Goal: Task Accomplishment & Management: Use online tool/utility

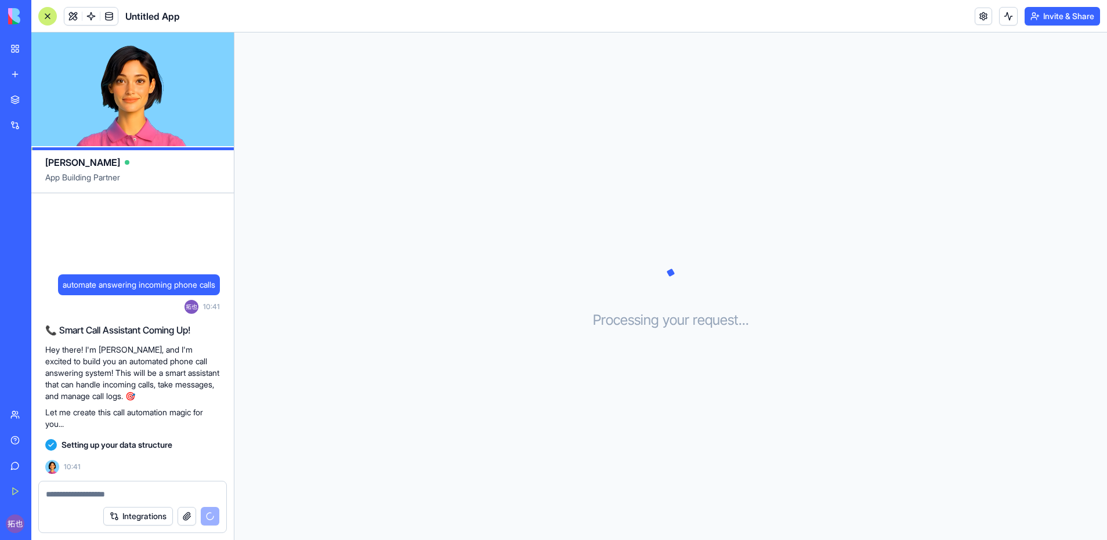
click at [291, 237] on div "Processing your request . . ." at bounding box center [670, 285] width 872 height 507
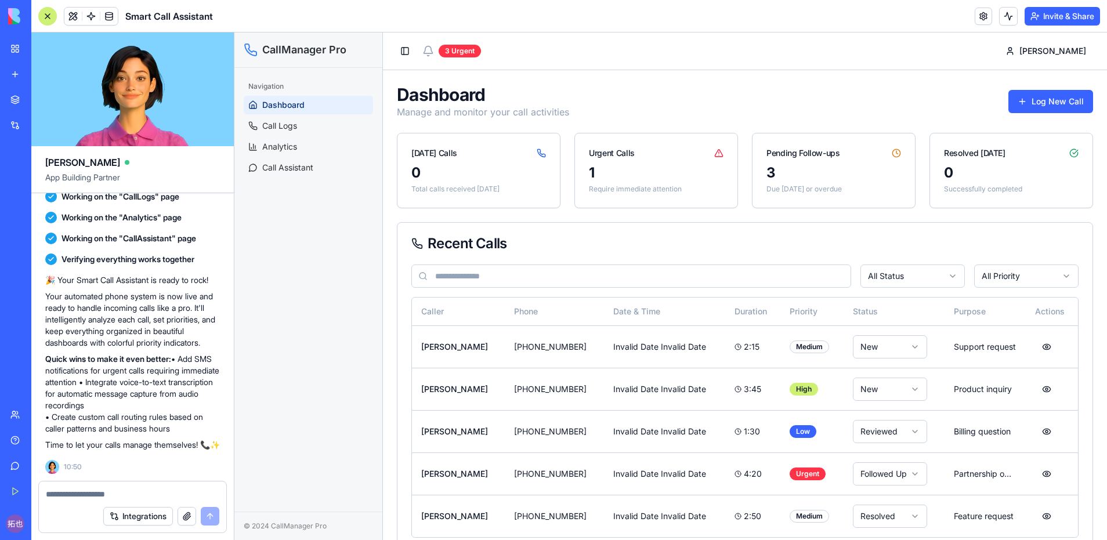
click at [1065, 8] on button "Invite & Share" at bounding box center [1061, 16] width 75 height 19
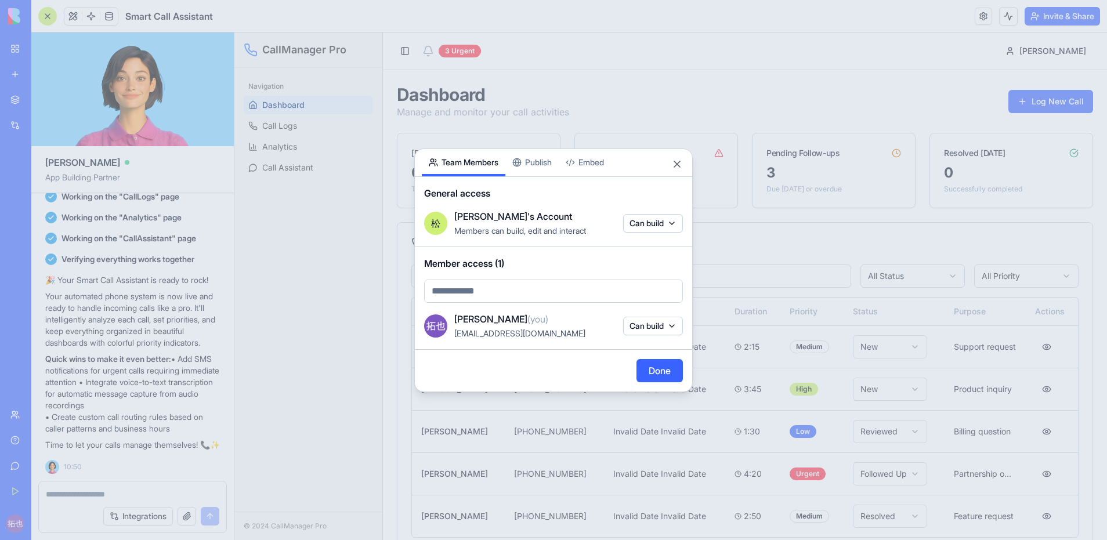
click at [543, 171] on div "Share App Team Members Publish Embed General access [PERSON_NAME]'s Account Mem…" at bounding box center [553, 270] width 278 height 244
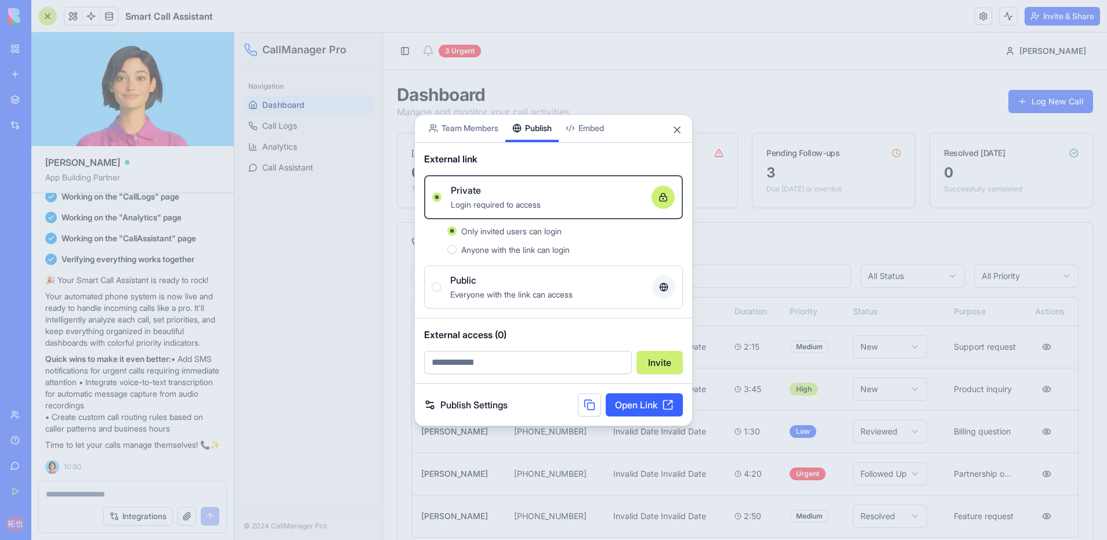
click at [518, 249] on span "Anyone with the link can login" at bounding box center [515, 250] width 108 height 10
click at [456, 249] on button "Anyone with the link can login" at bounding box center [451, 249] width 9 height 9
click at [644, 401] on link "Open Link" at bounding box center [644, 404] width 77 height 23
click at [636, 402] on link "Open Link" at bounding box center [644, 404] width 77 height 23
click at [88, 492] on div at bounding box center [553, 270] width 1107 height 540
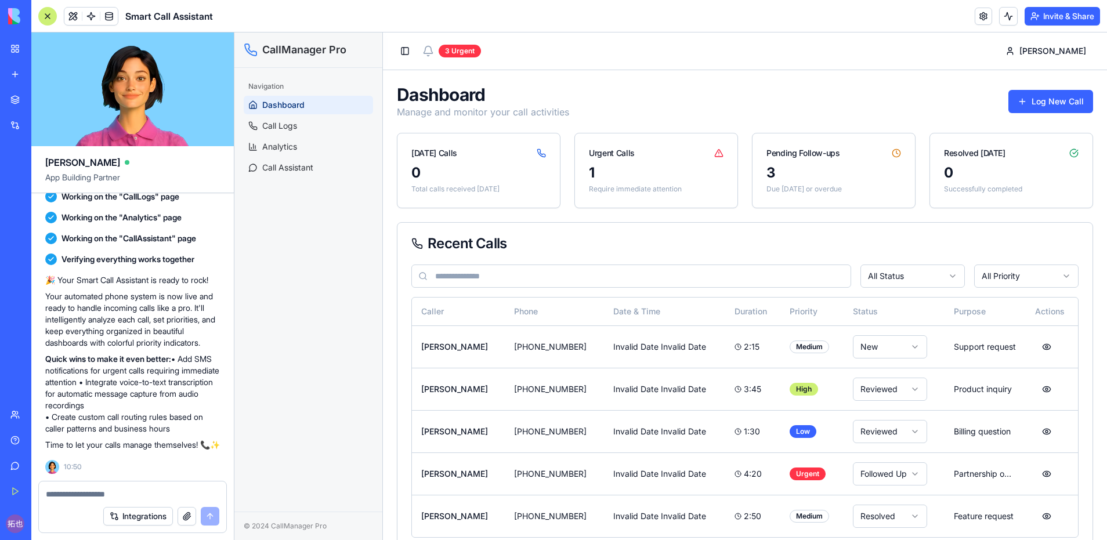
click at [111, 490] on textarea at bounding box center [132, 494] width 173 height 12
type textarea "**********"
type textarea "*"
type textarea "**********"
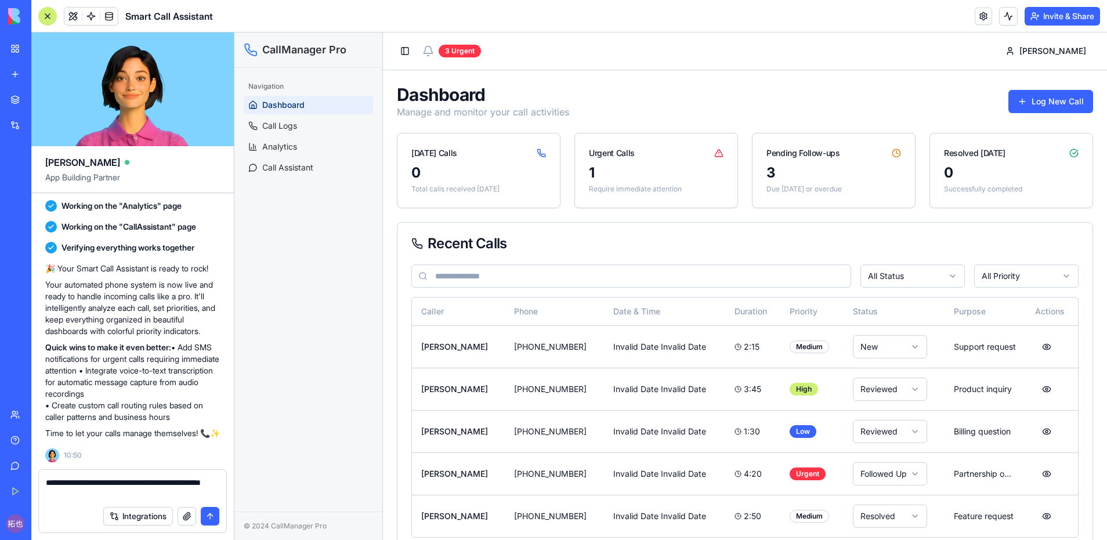
type textarea "**********"
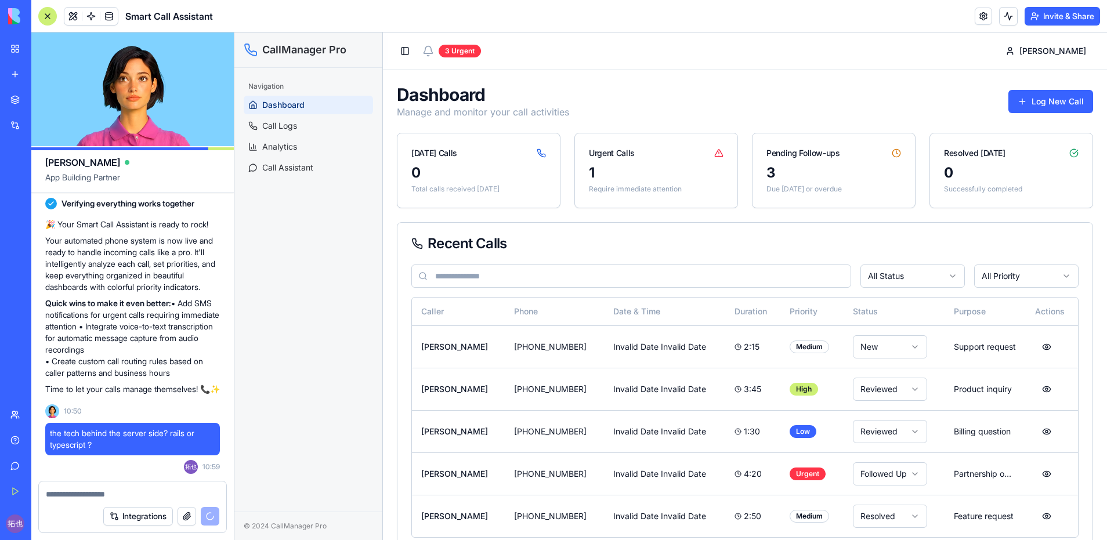
click at [288, 333] on div "Navigation Dashboard Call Logs Analytics Call Assistant" at bounding box center [308, 290] width 148 height 444
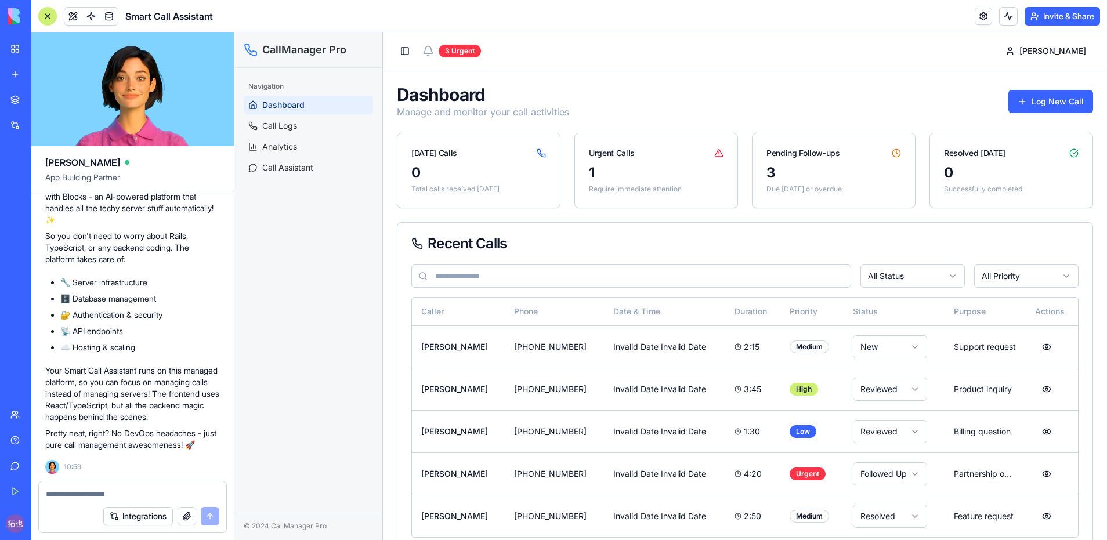
scroll to position [731, 0]
click at [144, 507] on button "Integrations" at bounding box center [138, 516] width 70 height 19
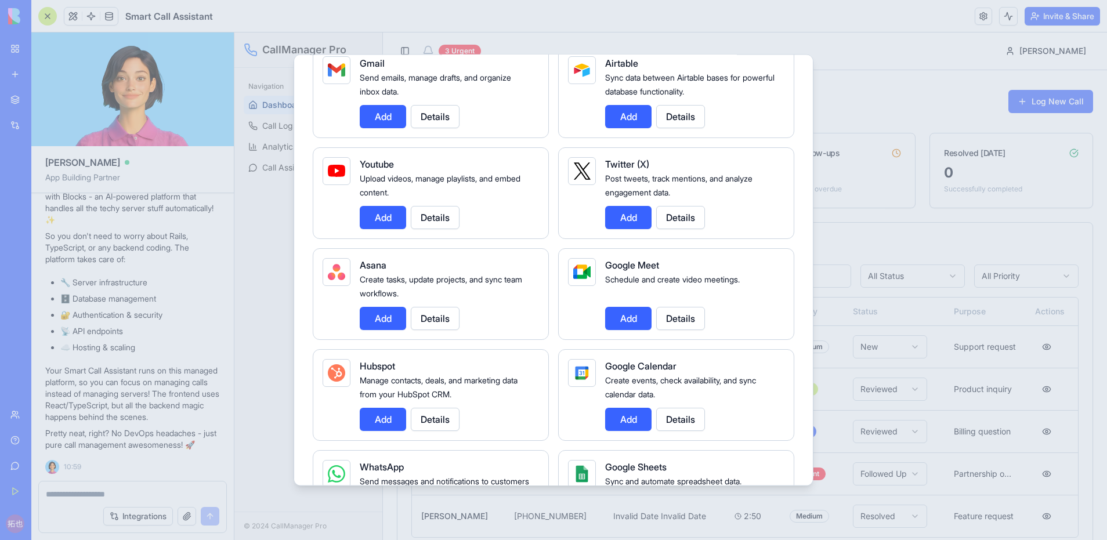
scroll to position [0, 0]
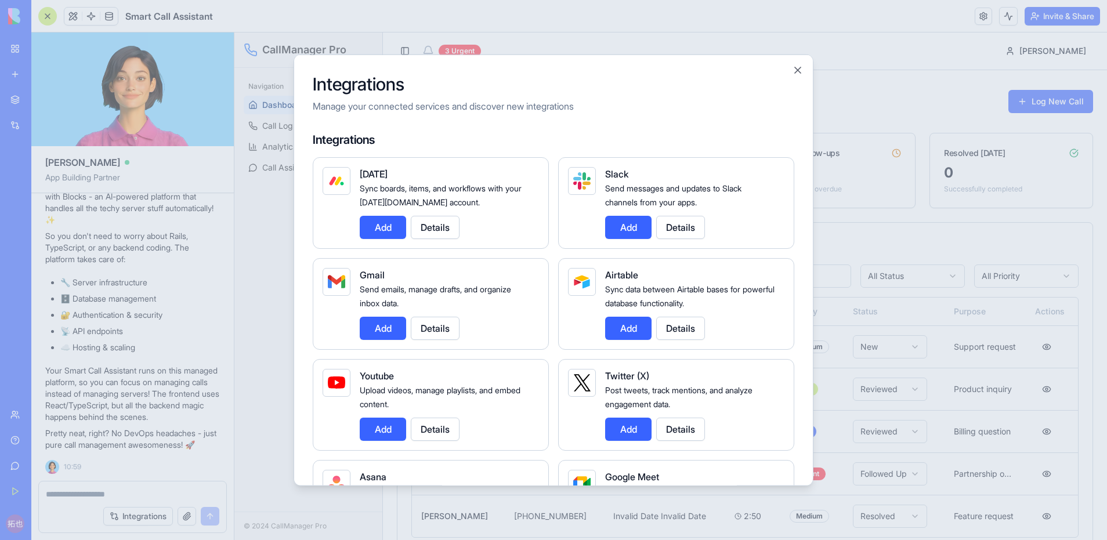
click at [270, 368] on div at bounding box center [553, 270] width 1107 height 540
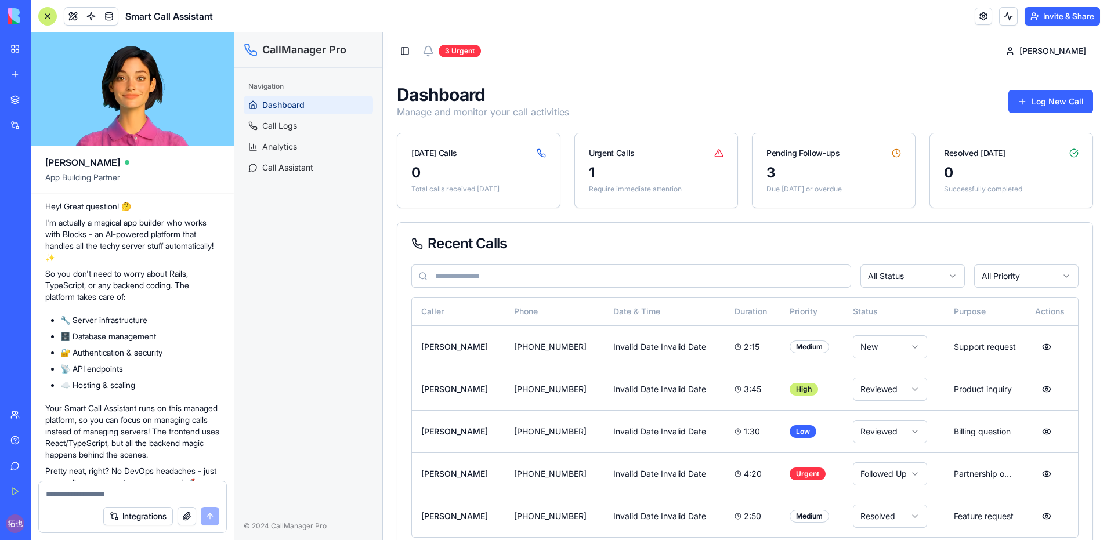
scroll to position [652, 0]
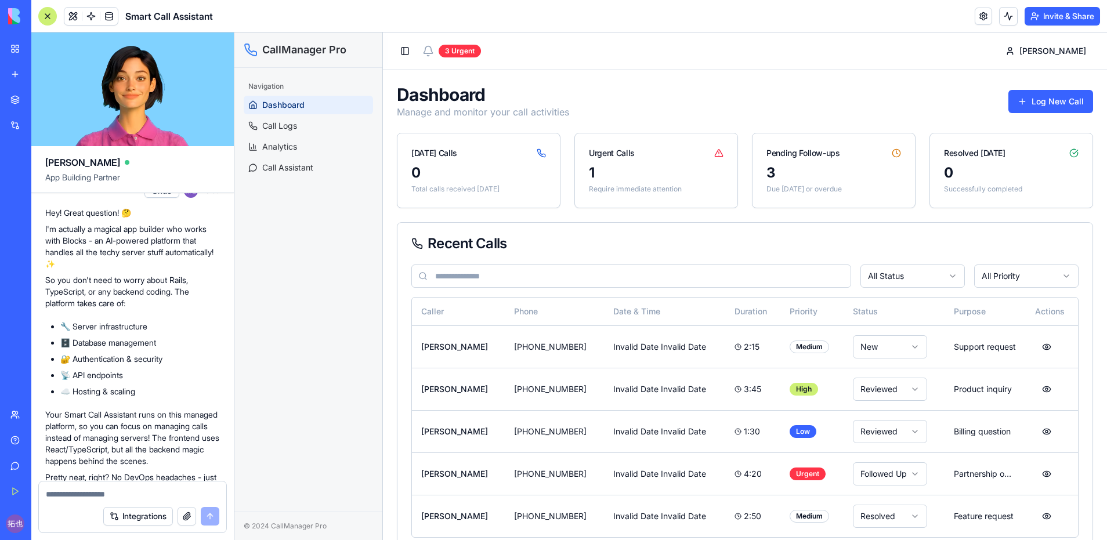
click at [143, 252] on p "I'm actually a magical app builder who works with Blocks - an AI-powered platfo…" at bounding box center [132, 246] width 175 height 46
drag, startPoint x: 173, startPoint y: 253, endPoint x: 98, endPoint y: 255, distance: 74.9
click at [98, 255] on p "I'm actually a magical app builder who works with Blocks - an AI-powered platfo…" at bounding box center [132, 246] width 175 height 46
copy p "magical app builder"
click at [297, 311] on div "Navigation Dashboard Call Logs Analytics Call Assistant" at bounding box center [308, 290] width 148 height 444
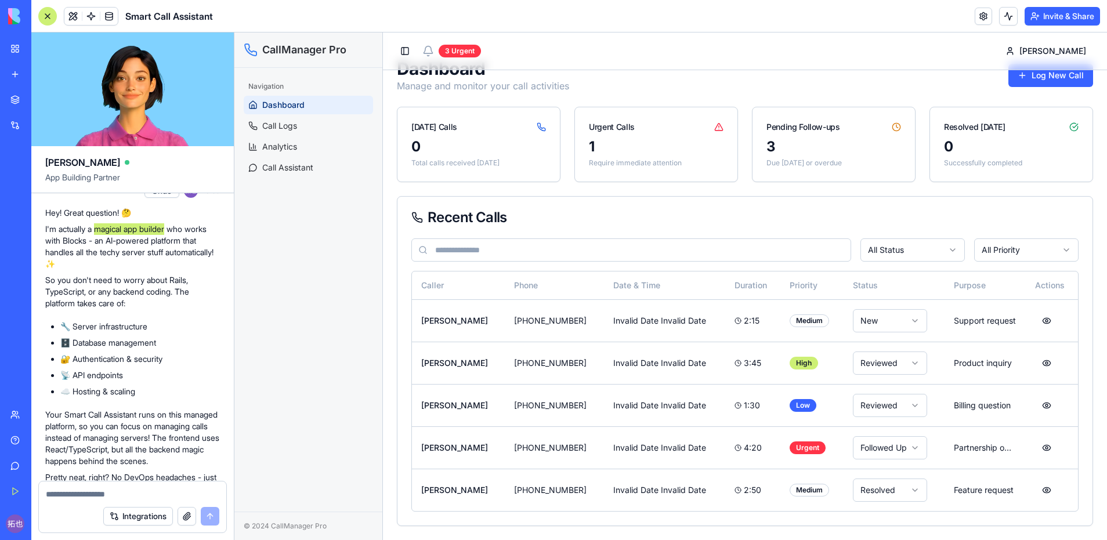
scroll to position [731, 0]
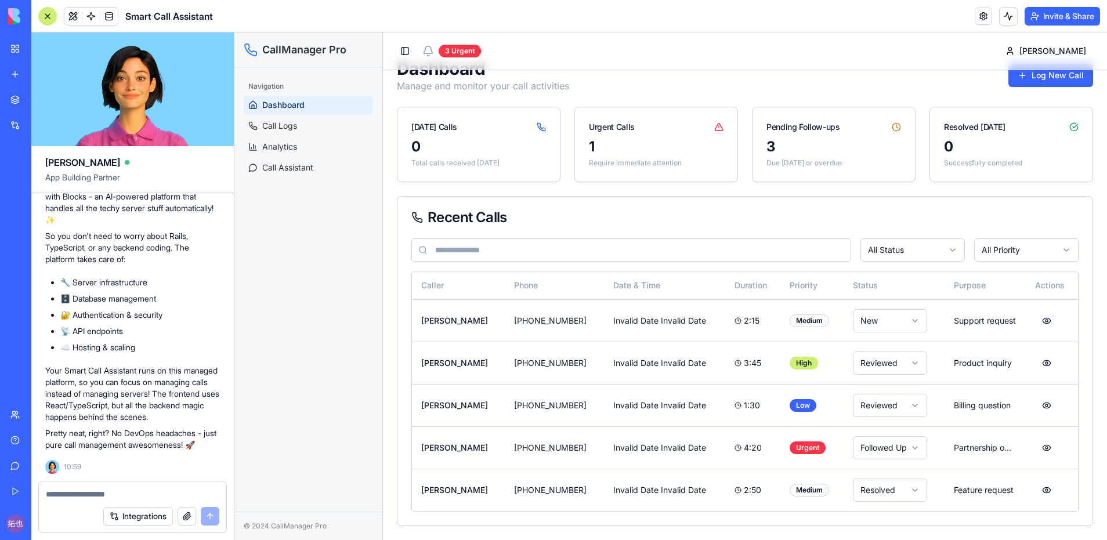
click at [101, 494] on textarea at bounding box center [132, 494] width 173 height 12
type textarea "**********"
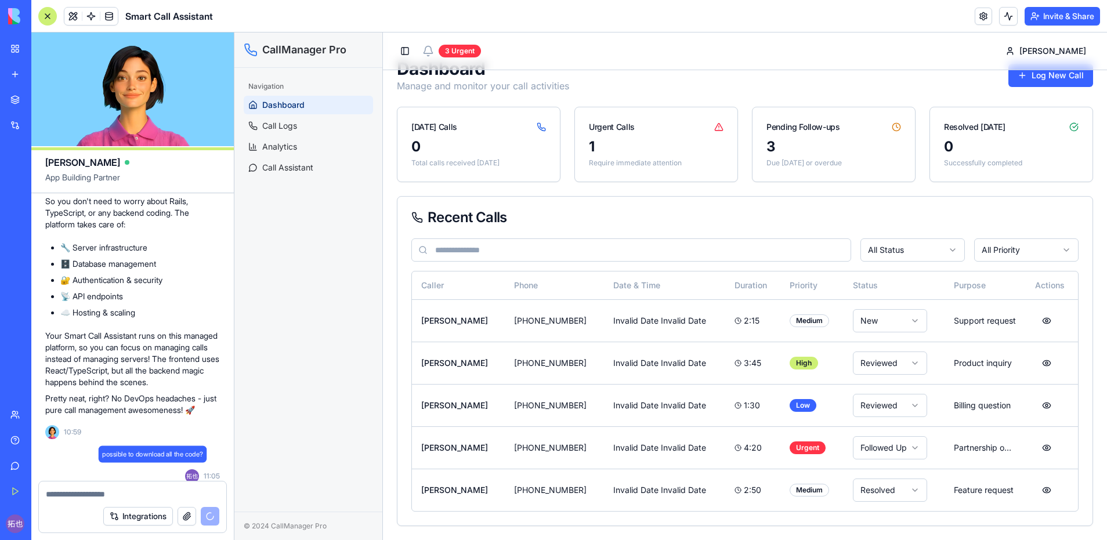
scroll to position [775, 0]
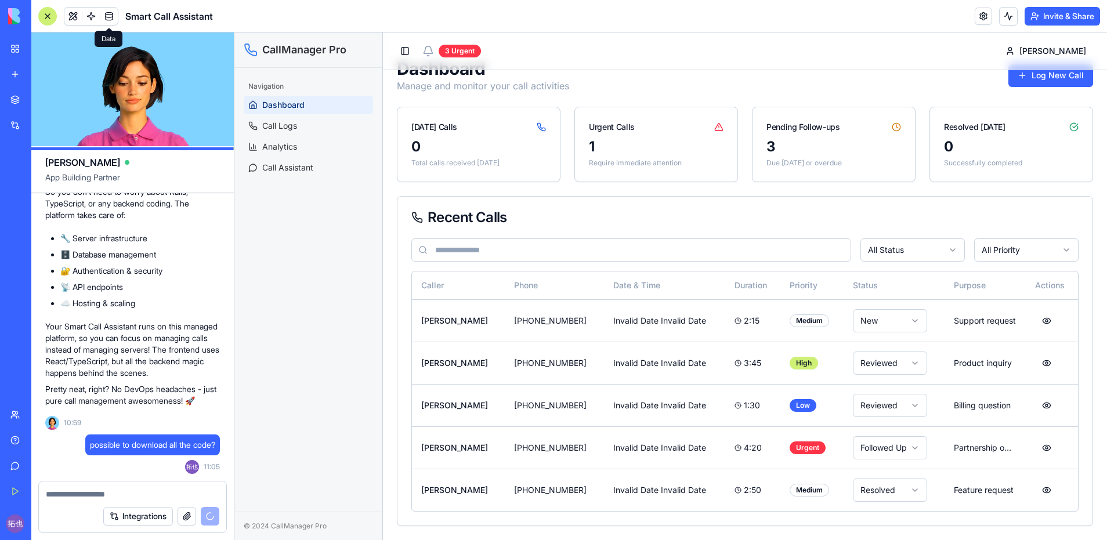
click at [113, 12] on span at bounding box center [109, 16] width 32 height 32
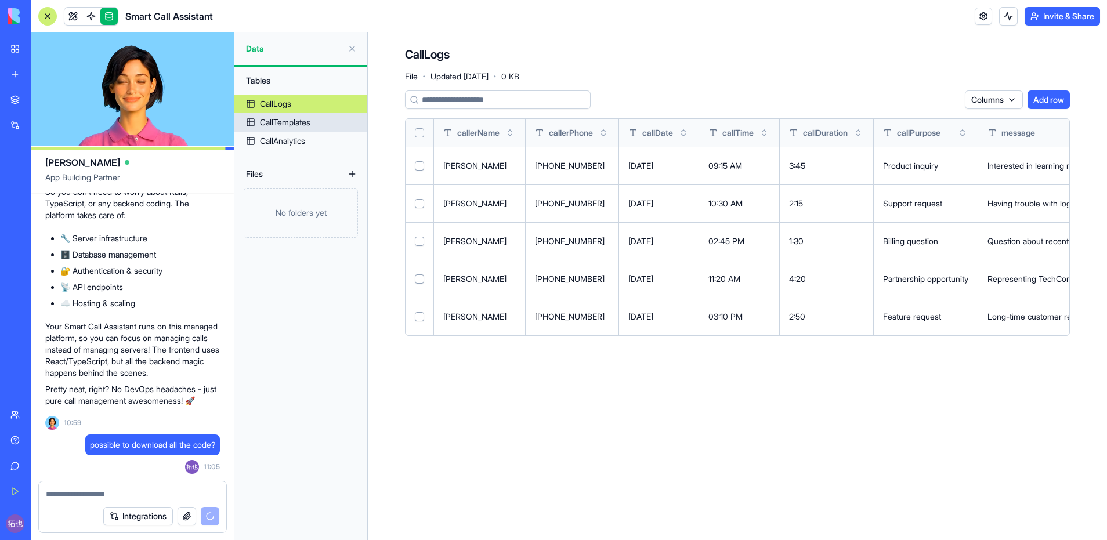
click at [304, 124] on div "CallTemplates" at bounding box center [285, 123] width 50 height 12
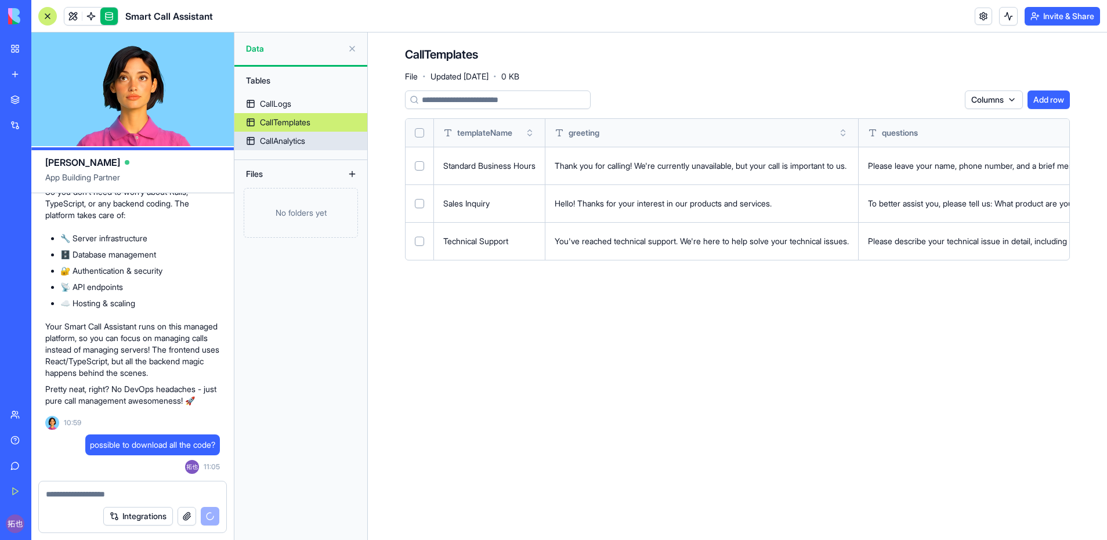
click at [293, 138] on div "CallAnalytics" at bounding box center [282, 141] width 45 height 12
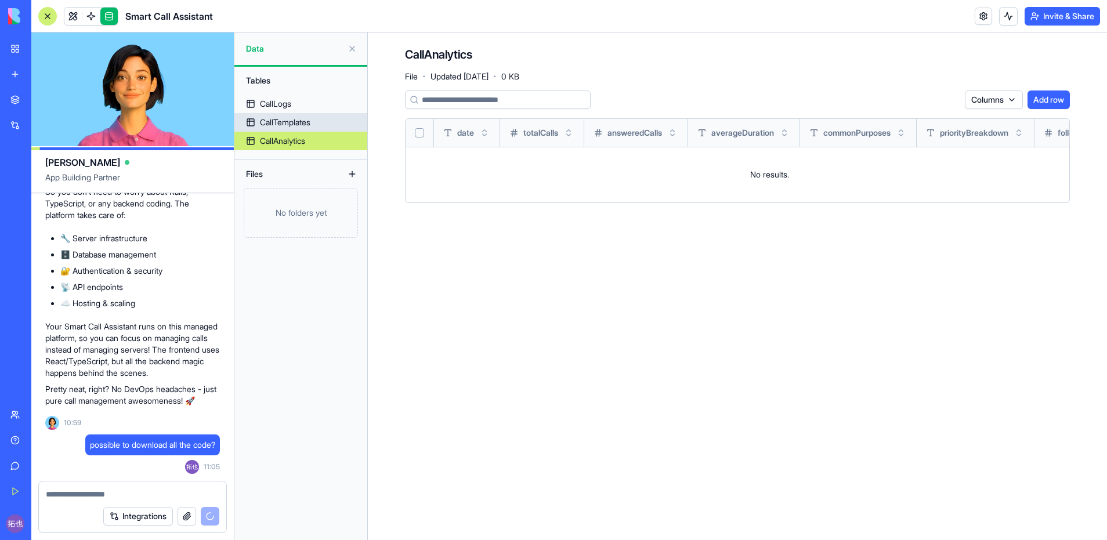
click at [297, 129] on link "CallTemplates" at bounding box center [300, 122] width 133 height 19
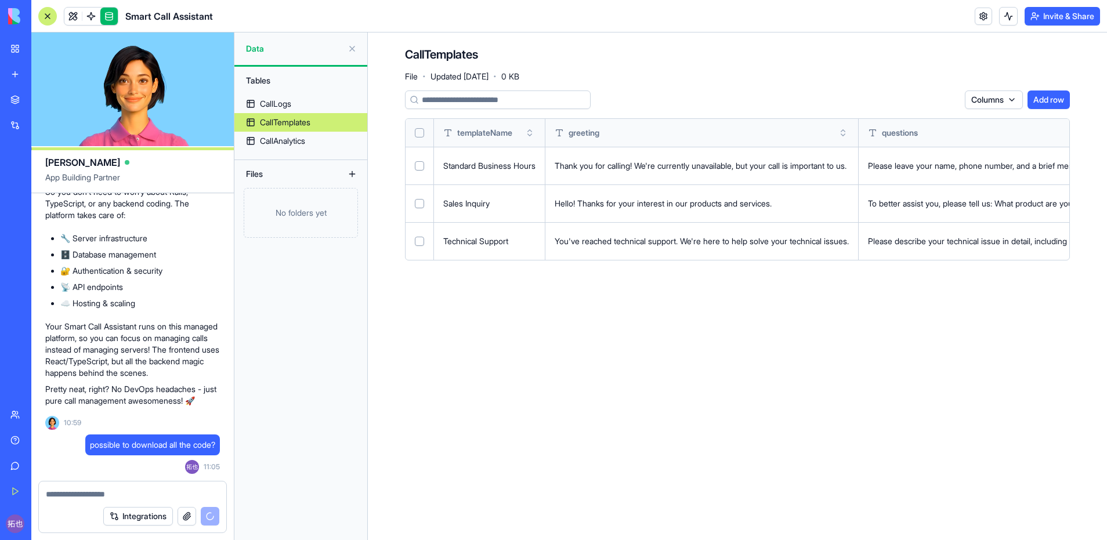
click at [301, 113] on link "CallTemplates" at bounding box center [300, 122] width 133 height 19
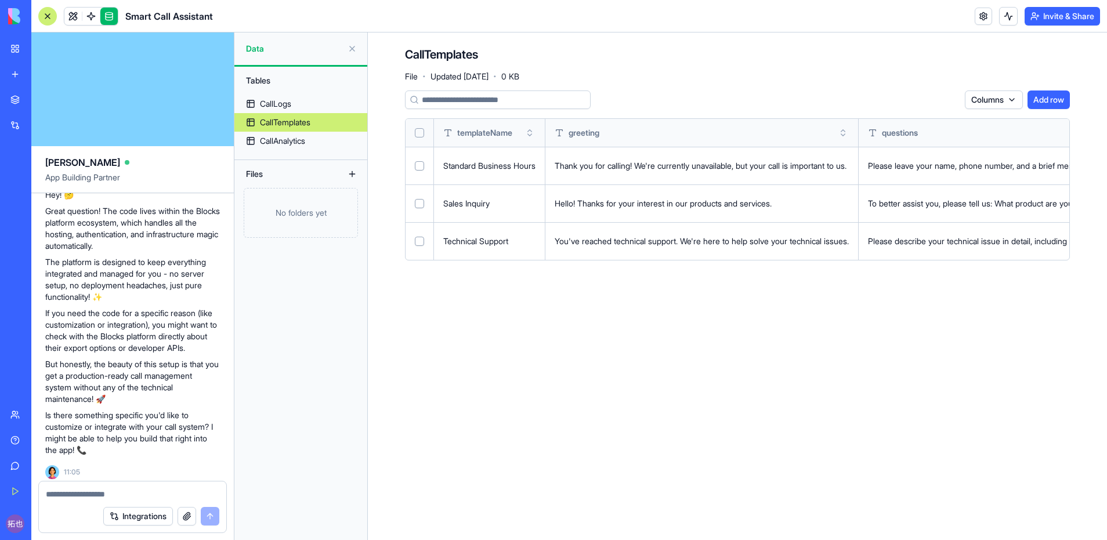
scroll to position [572, 0]
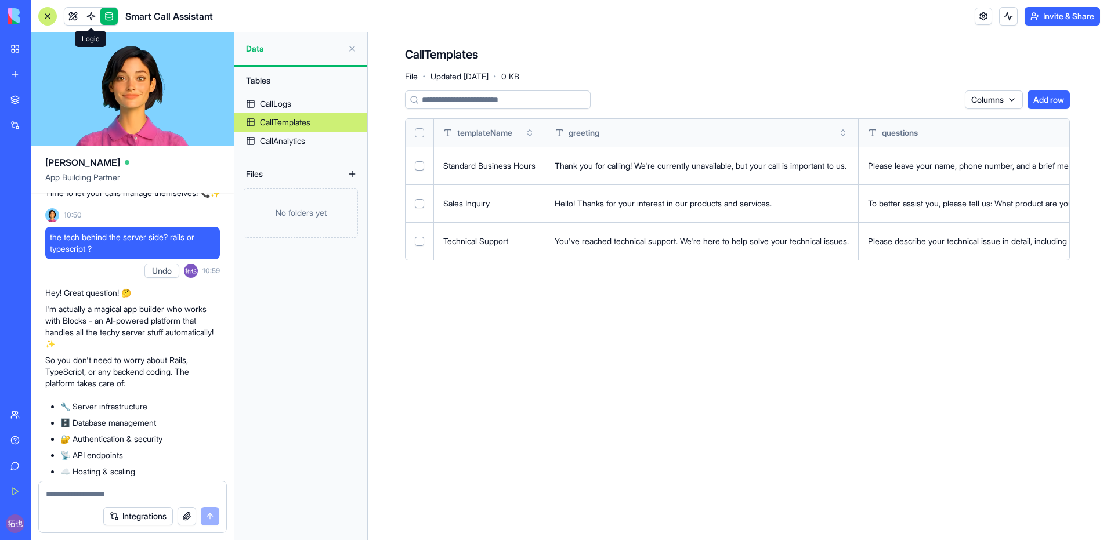
click at [89, 30] on icon at bounding box center [90, 32] width 8 height 8
click at [90, 26] on span at bounding box center [91, 28] width 6 height 6
click at [90, 18] on span at bounding box center [91, 16] width 32 height 32
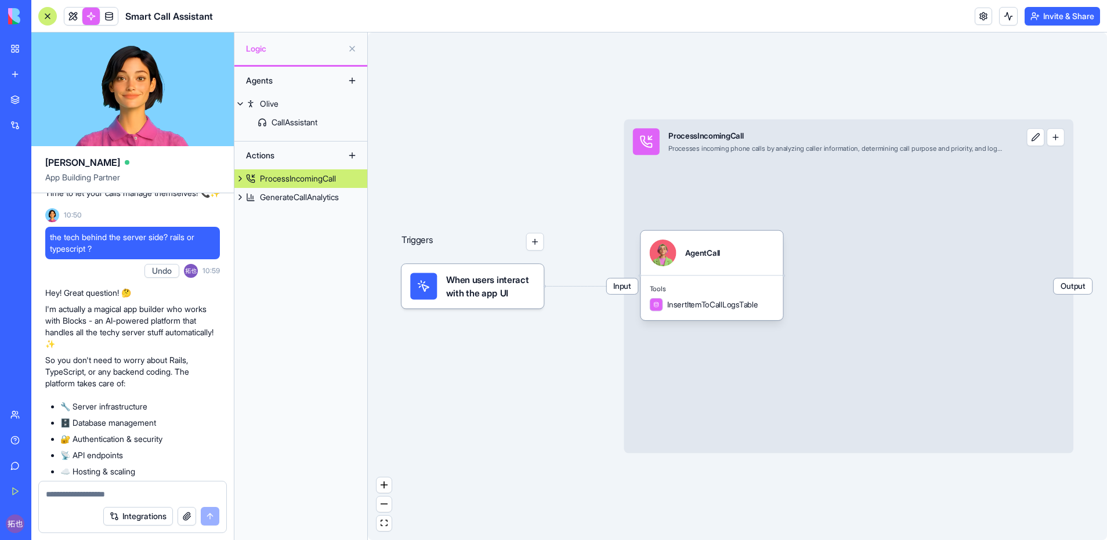
click at [481, 299] on div "When users interact with the app UI" at bounding box center [472, 286] width 142 height 45
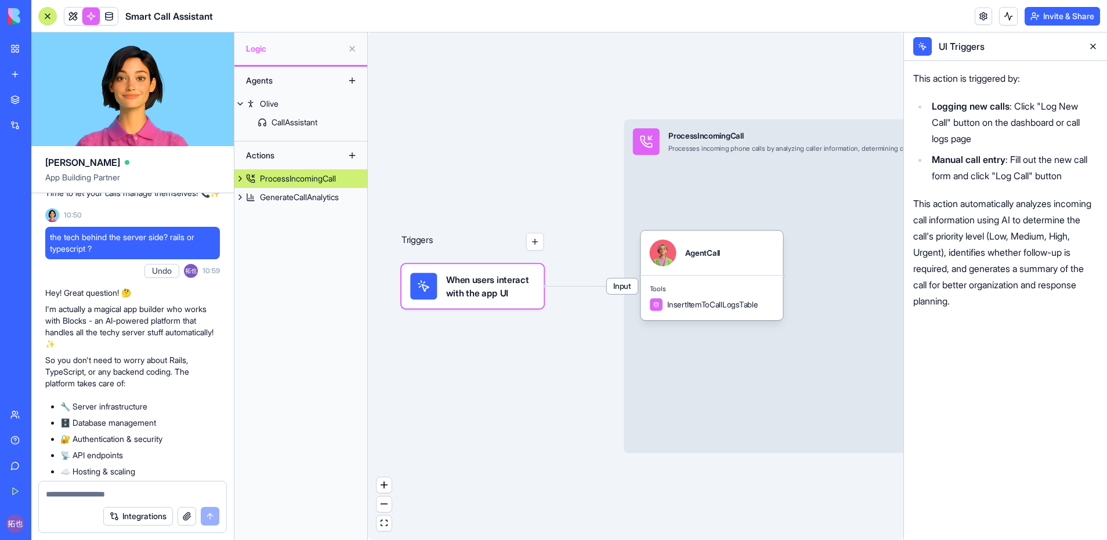
click at [1091, 47] on button at bounding box center [1092, 46] width 19 height 19
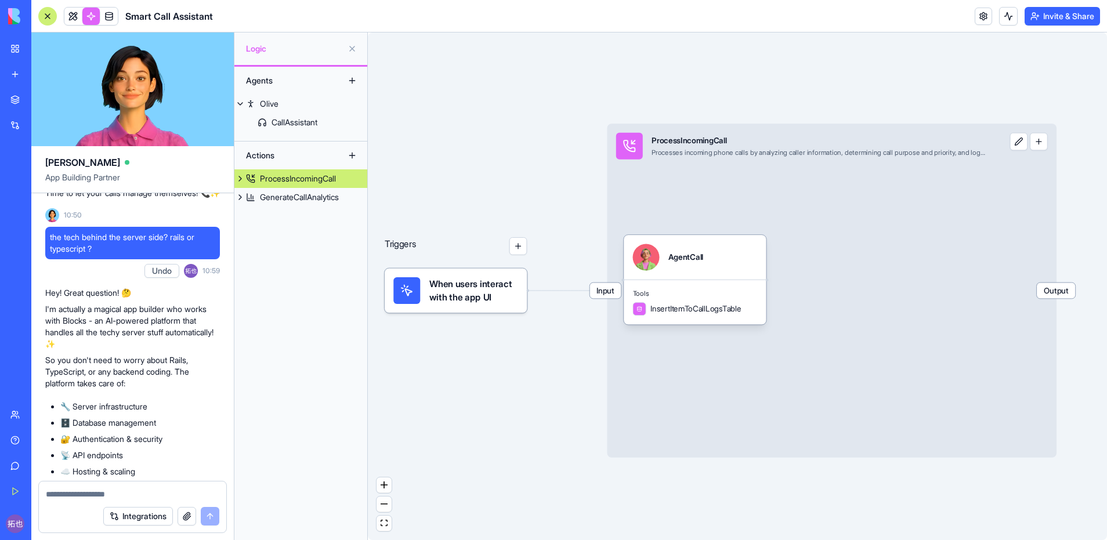
click at [1048, 291] on span "Output" at bounding box center [1055, 291] width 38 height 16
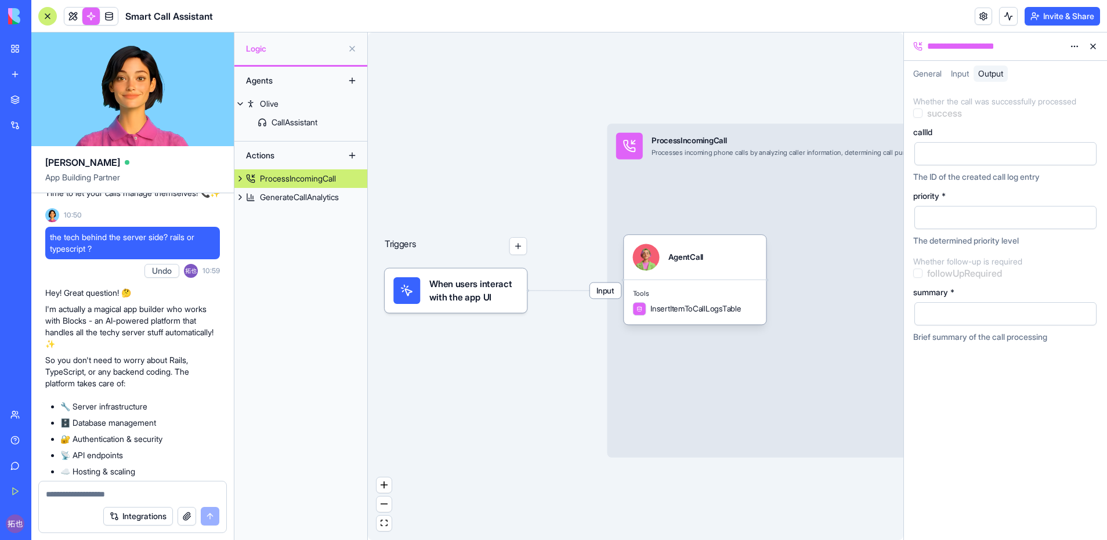
click at [1092, 43] on button at bounding box center [1092, 46] width 19 height 19
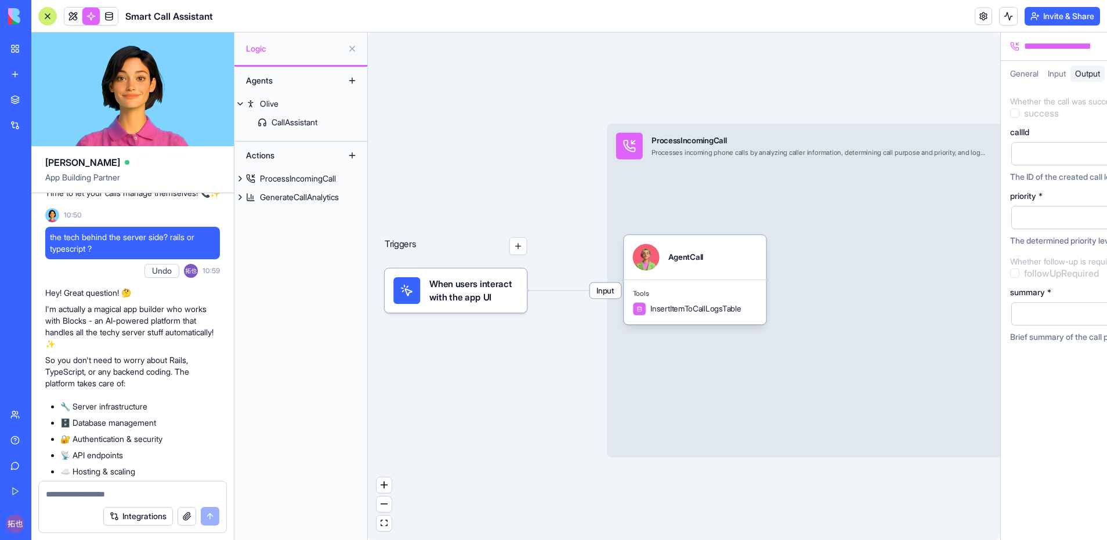
click at [1000, 43] on div "Triggers When users interact with the app UI Input ProcessIncomingCall Processe…" at bounding box center [684, 285] width 632 height 507
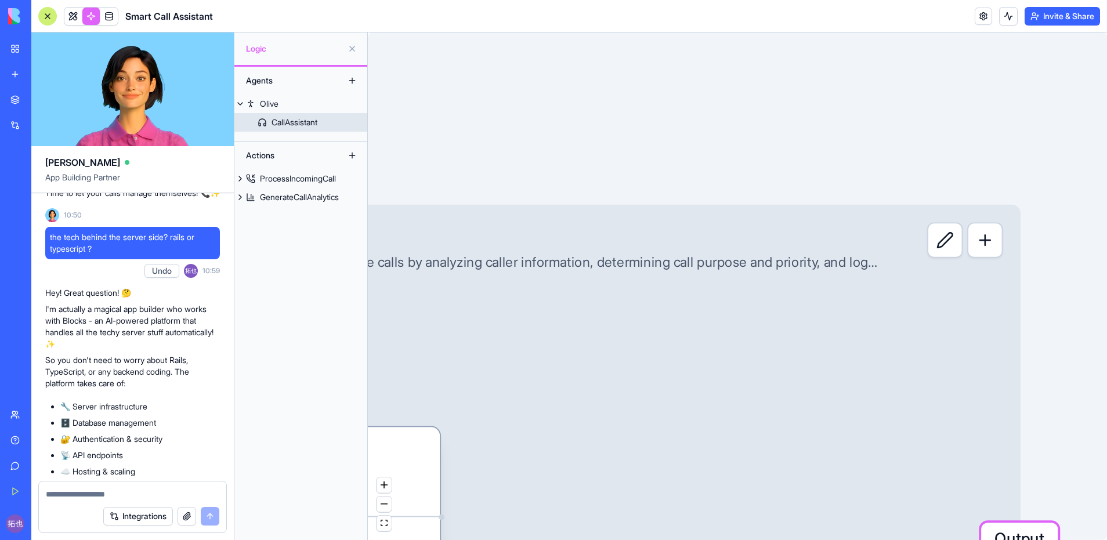
click at [304, 125] on div "CallAssistant" at bounding box center [294, 123] width 46 height 12
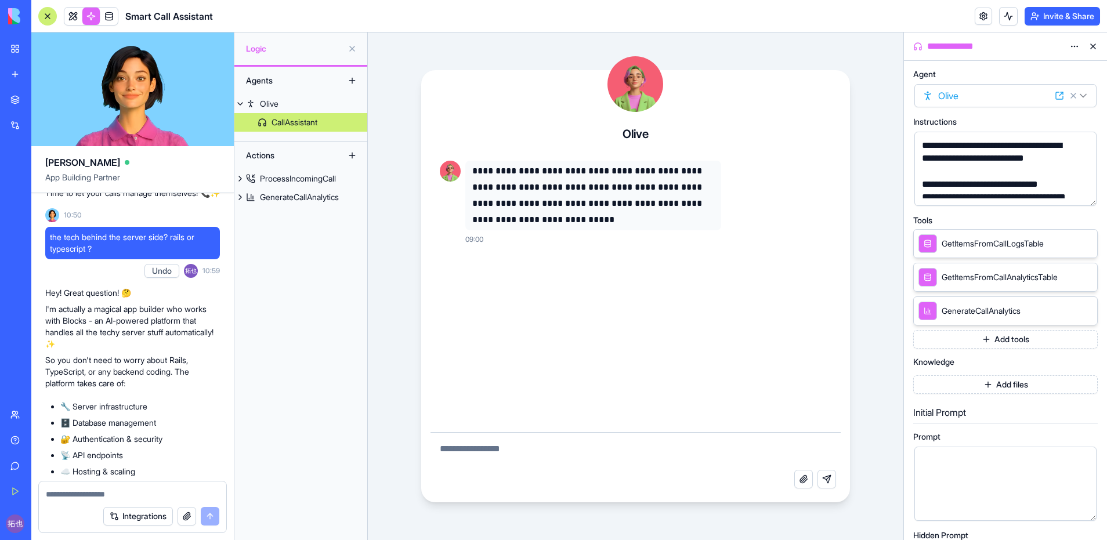
click at [1092, 43] on button at bounding box center [1092, 46] width 19 height 19
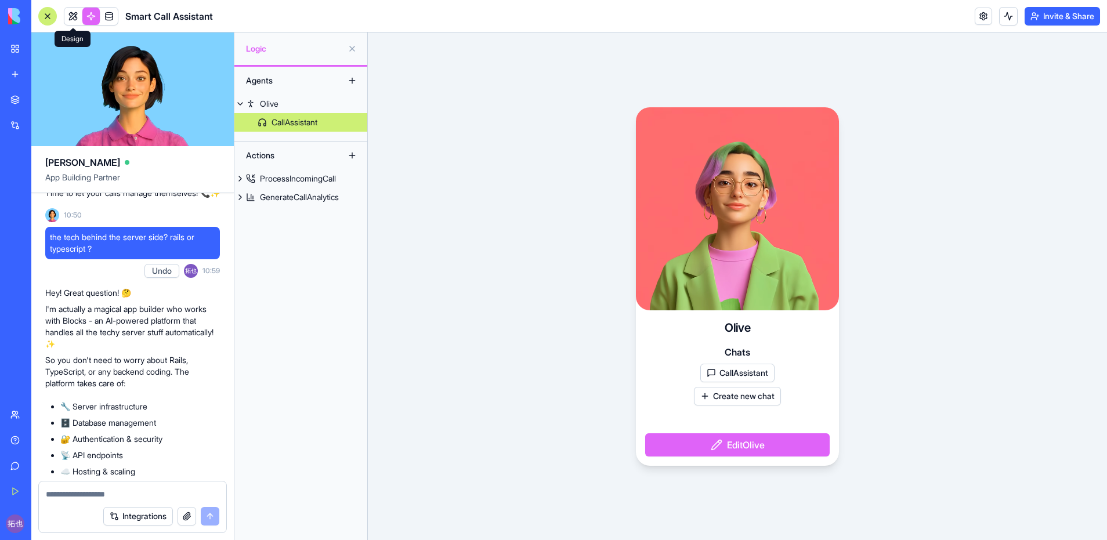
click at [69, 16] on link at bounding box center [72, 16] width 17 height 17
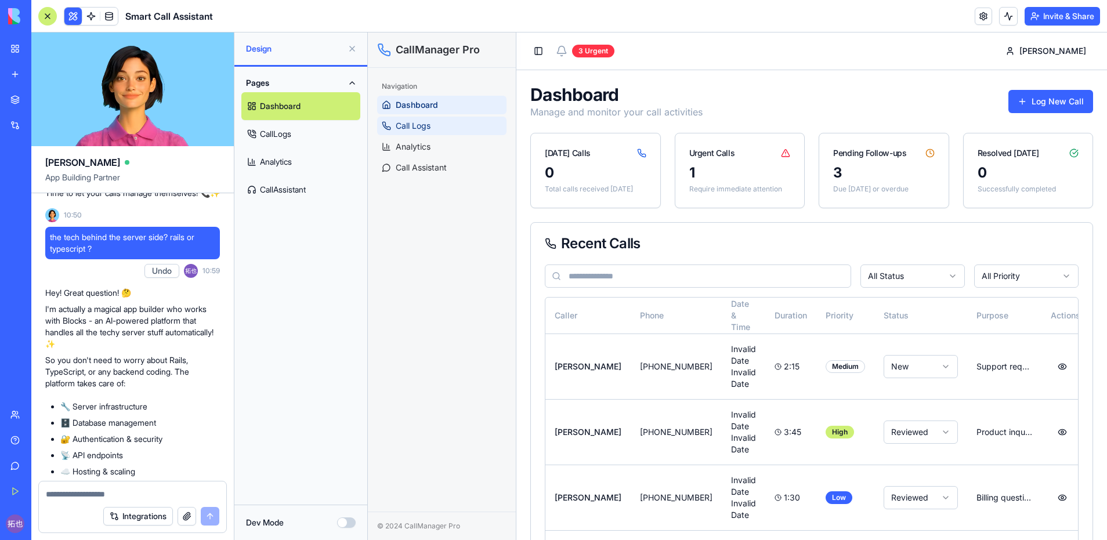
click at [433, 126] on link "Call Logs" at bounding box center [441, 126] width 129 height 19
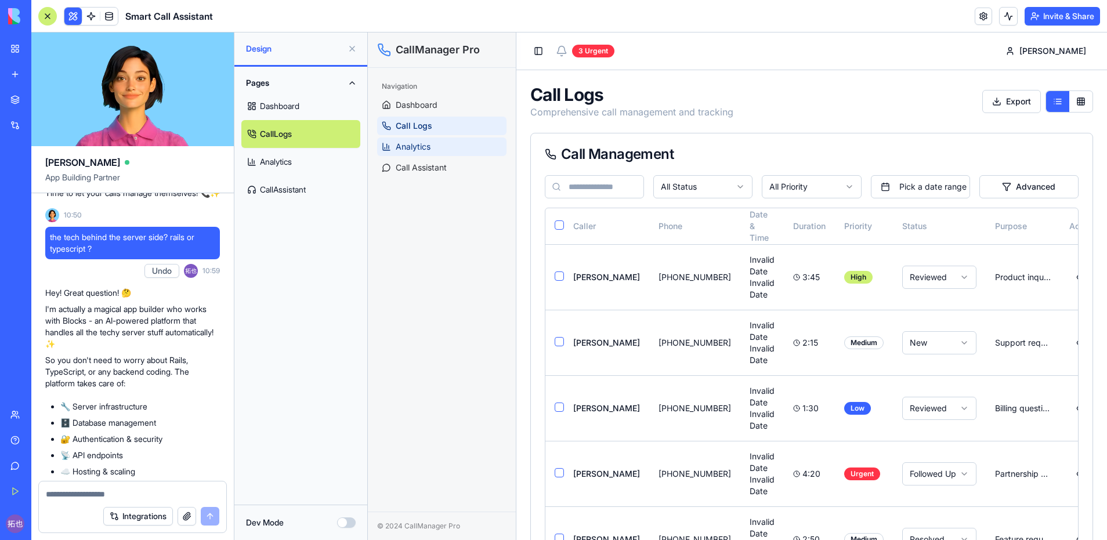
click at [429, 141] on span "Analytics" at bounding box center [413, 147] width 35 height 12
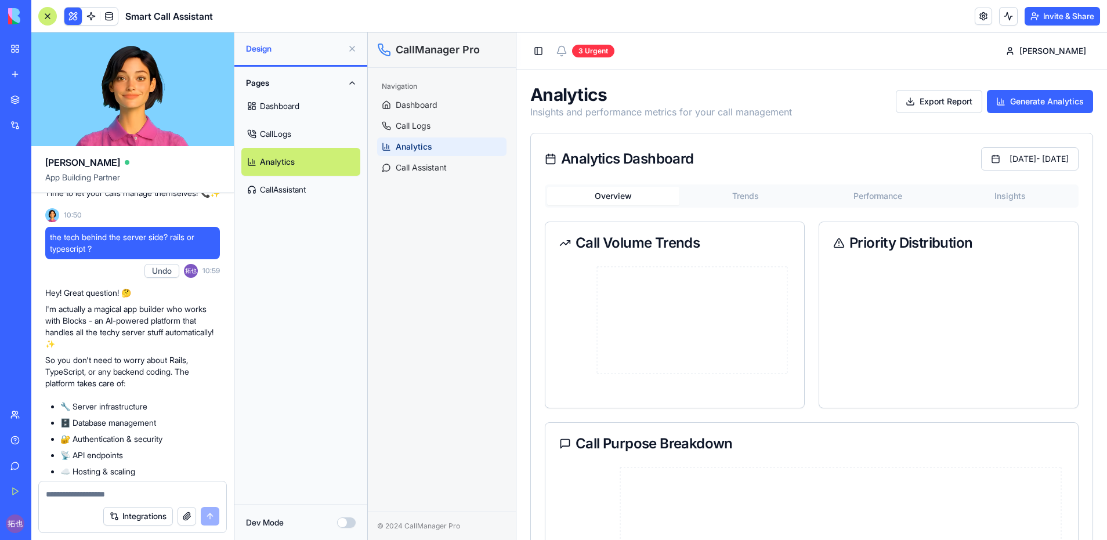
click at [625, 125] on div "Analytics Insights and performance metrics for your call management Export Repo…" at bounding box center [811, 430] width 563 height 693
click at [611, 175] on div "Analytics Dashboard [DATE] - [DATE]" at bounding box center [811, 158] width 561 height 51
click at [673, 187] on button "Overview" at bounding box center [613, 196] width 132 height 19
click at [721, 193] on button "Trends" at bounding box center [745, 196] width 132 height 19
click at [644, 158] on div "Analytics Dashboard" at bounding box center [619, 159] width 149 height 14
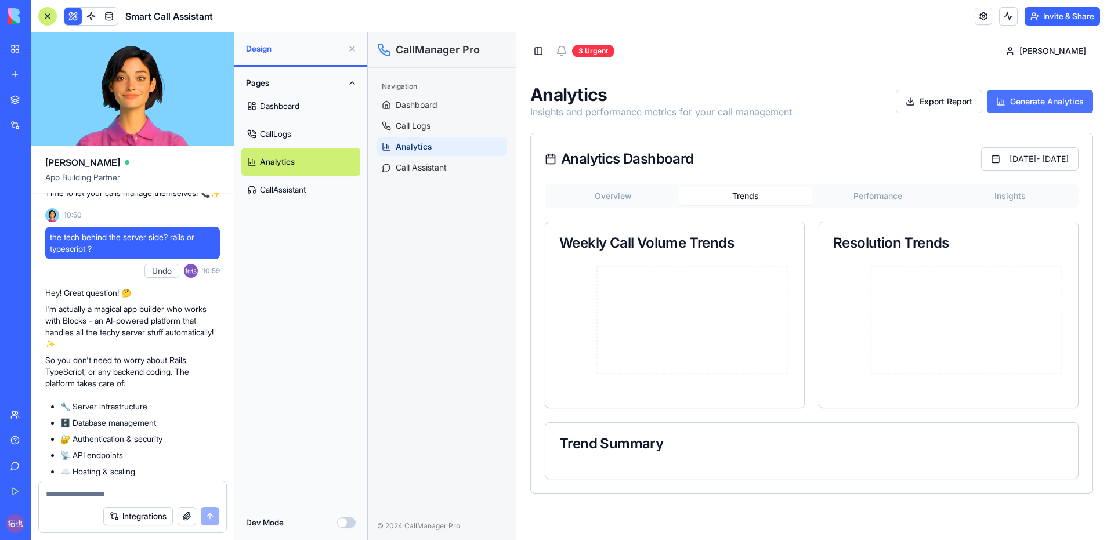
click at [1033, 100] on button "Generate Analytics" at bounding box center [1040, 101] width 106 height 23
